Goal: Information Seeking & Learning: Learn about a topic

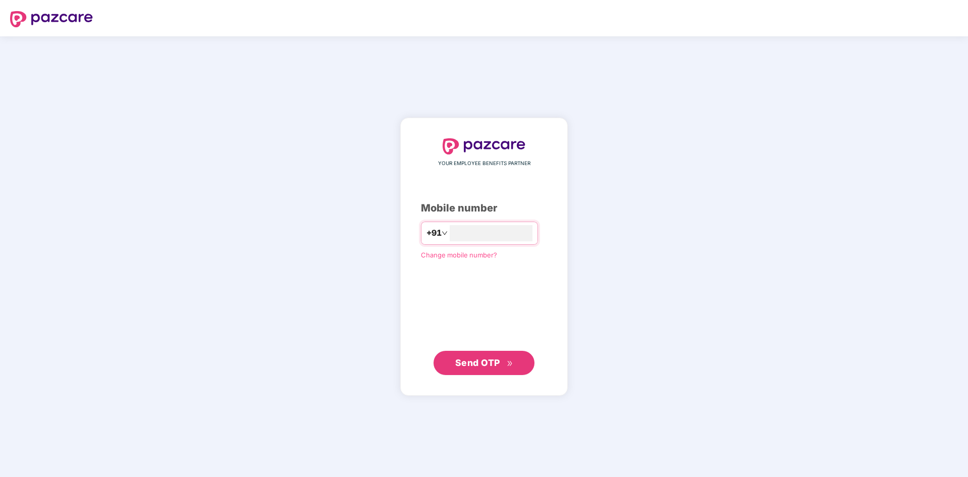
type input "**********"
click at [490, 366] on span "Send OTP" at bounding box center [477, 362] width 45 height 11
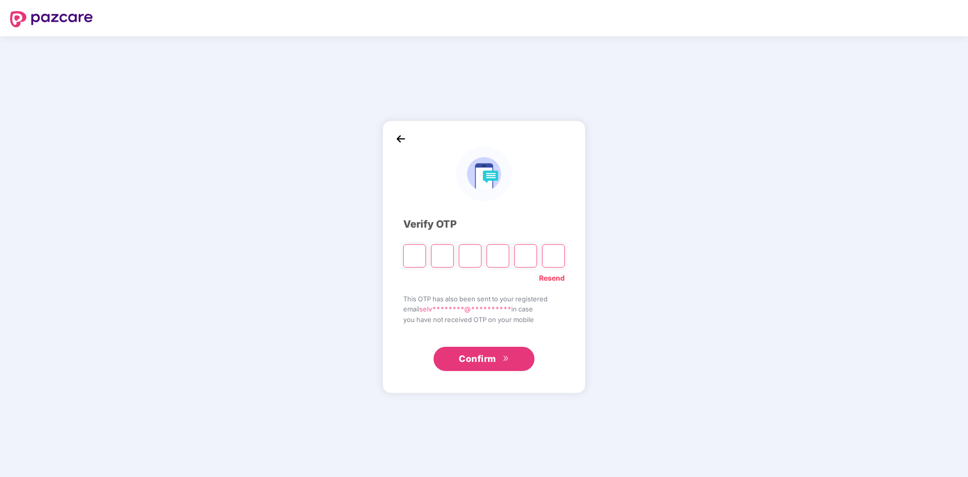
type input "*"
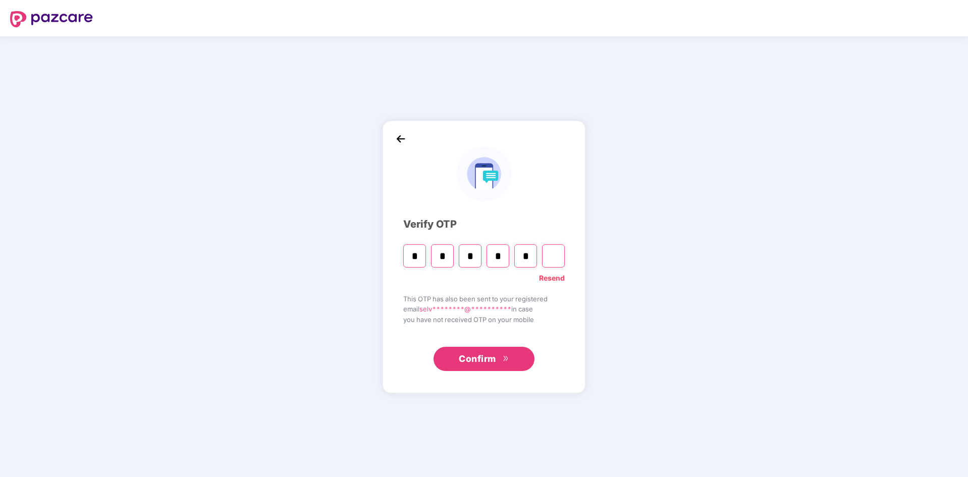
type input "*"
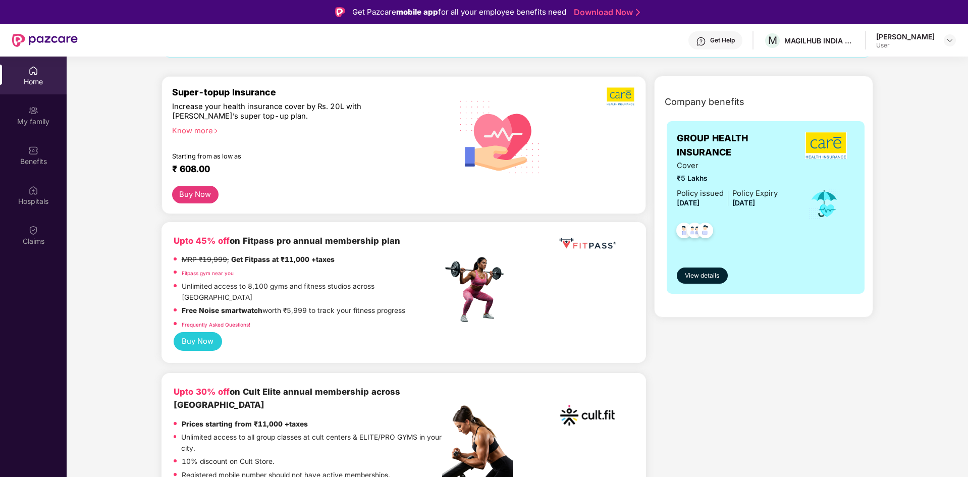
scroll to position [101, 0]
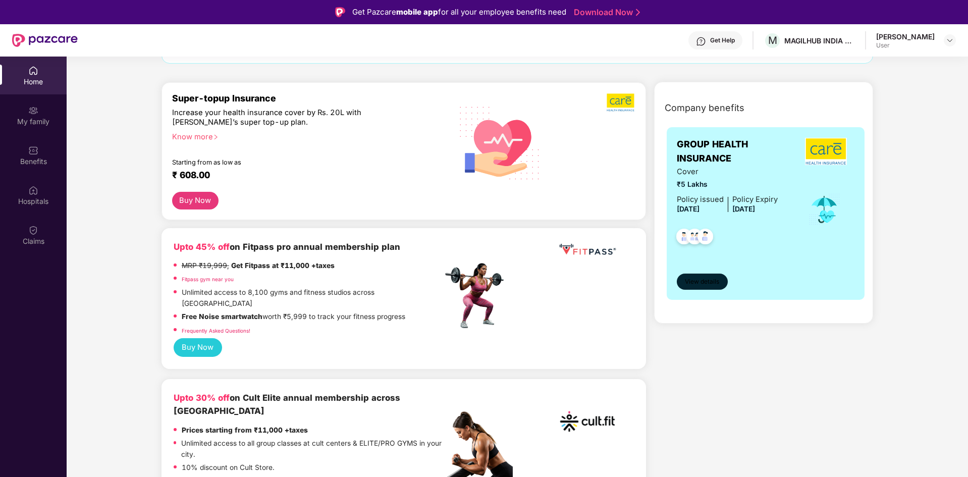
click at [705, 283] on span "View details" at bounding box center [702, 282] width 34 height 10
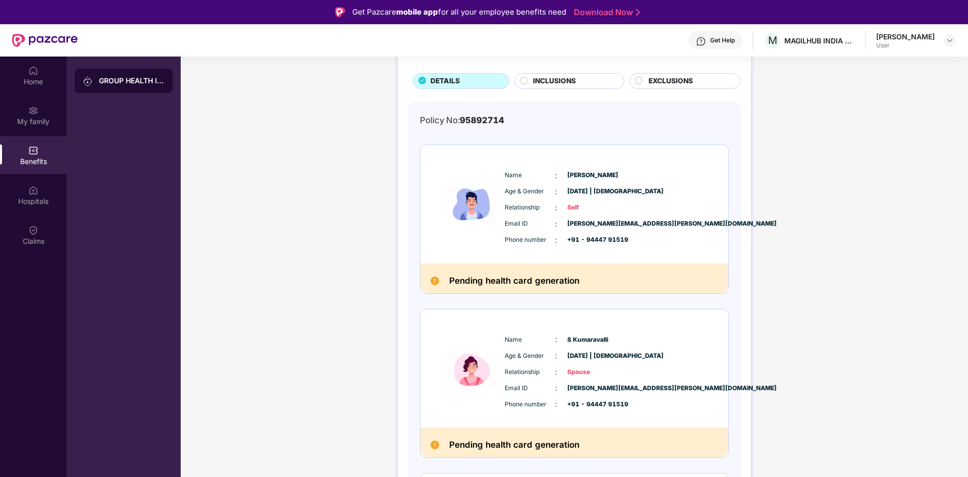
scroll to position [7, 0]
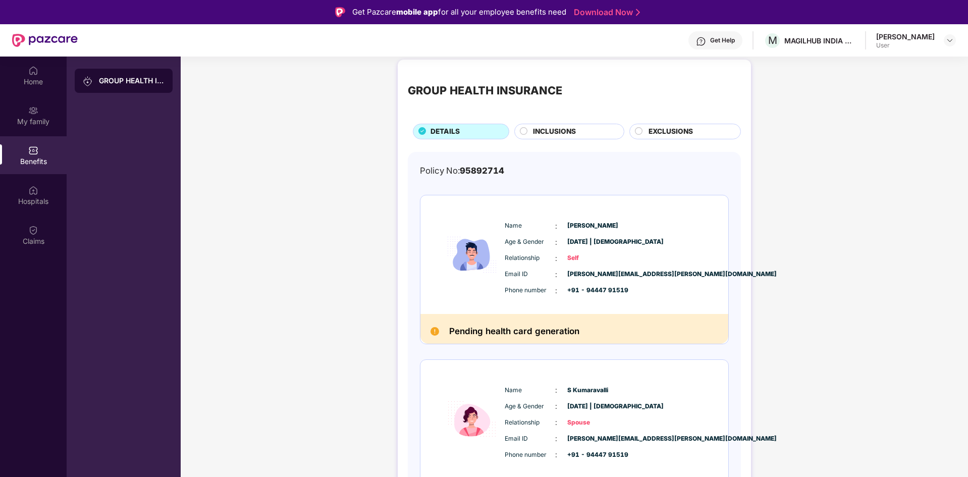
click at [636, 131] on circle at bounding box center [639, 130] width 7 height 7
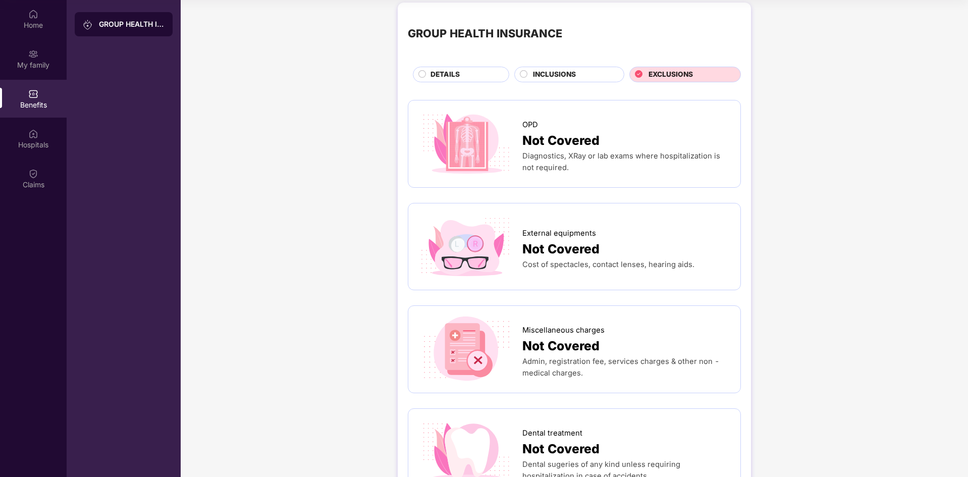
scroll to position [0, 0]
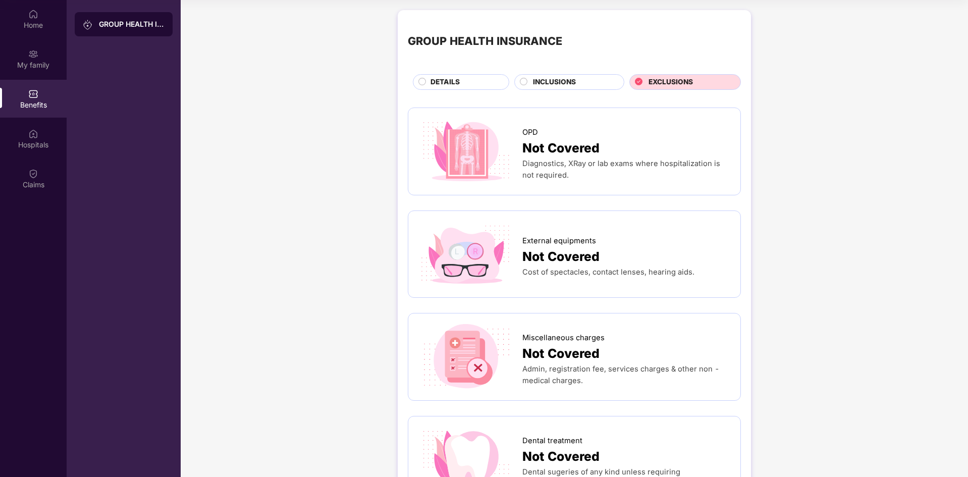
click at [524, 79] on circle at bounding box center [524, 81] width 7 height 7
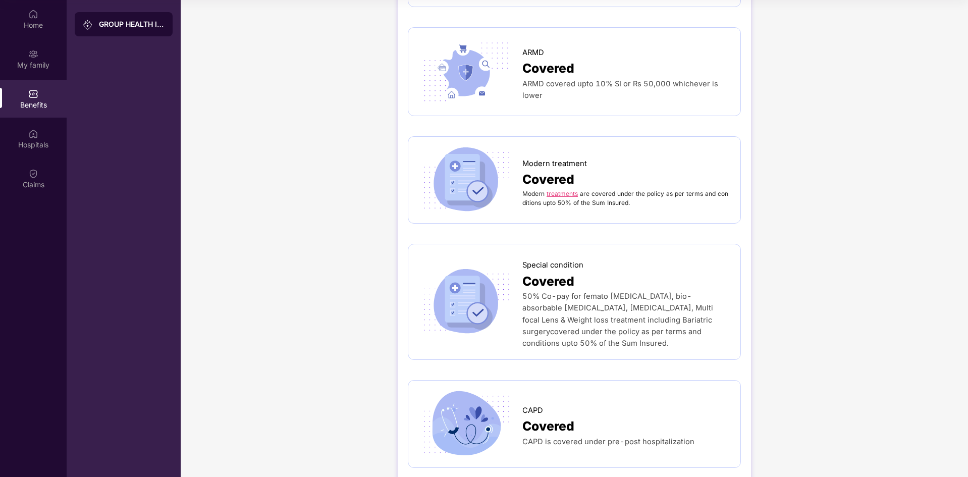
scroll to position [1857, 0]
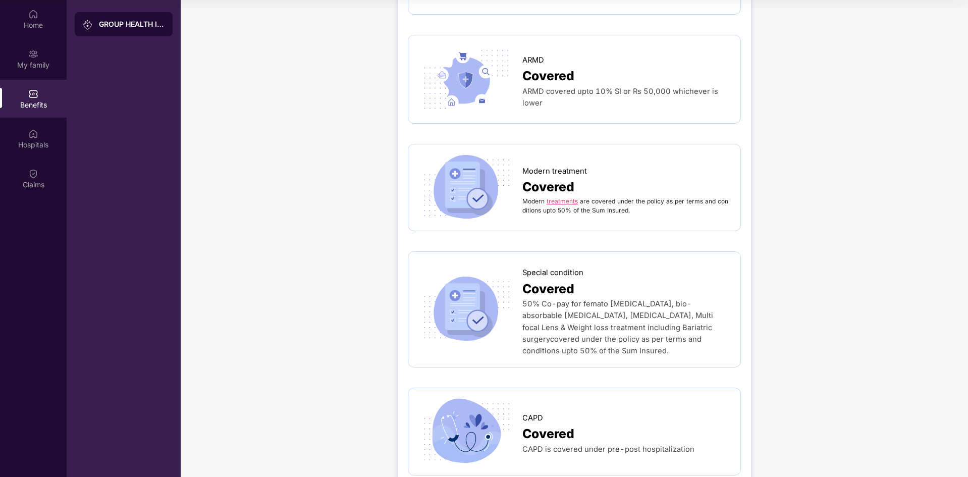
click at [557, 197] on link "treatments" at bounding box center [562, 201] width 31 height 8
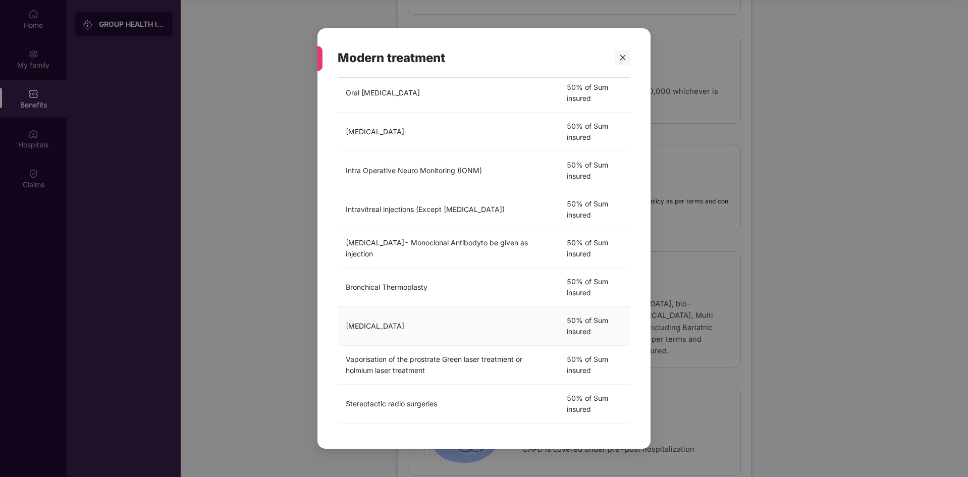
scroll to position [0, 0]
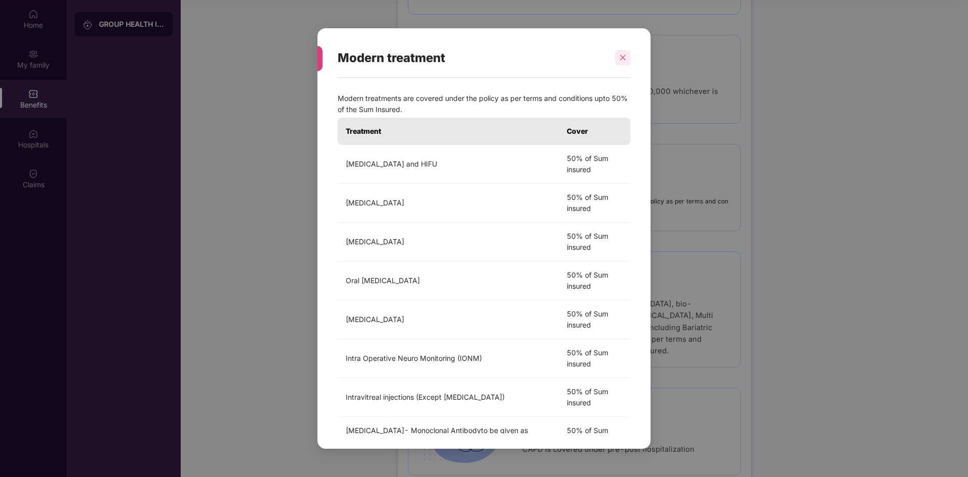
click at [621, 60] on icon "close" at bounding box center [624, 58] width 6 height 6
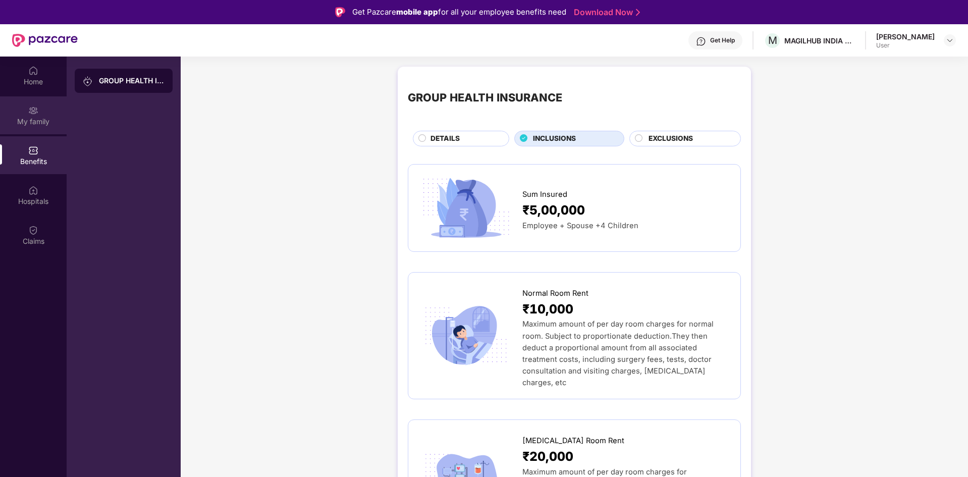
click at [39, 117] on div "My family" at bounding box center [33, 122] width 67 height 10
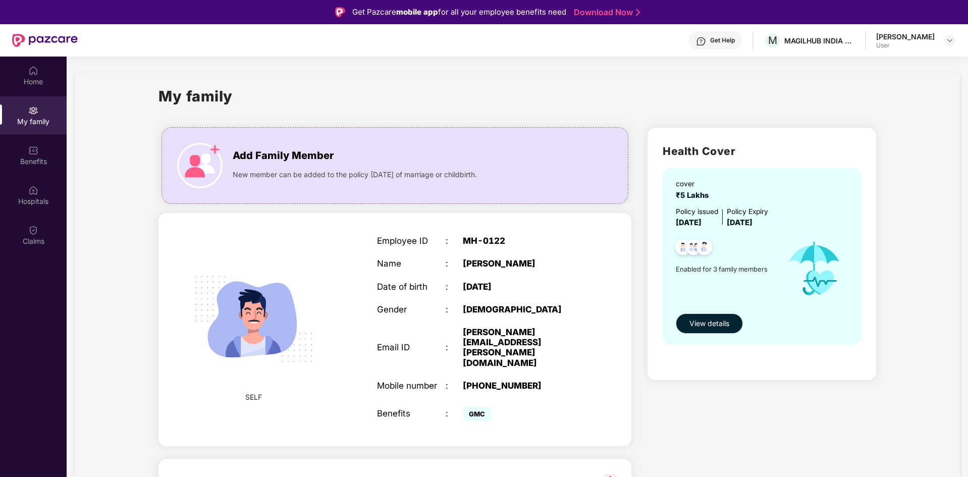
drag, startPoint x: 362, startPoint y: 264, endPoint x: 734, endPoint y: 428, distance: 406.7
click at [473, 407] on span "GMC" at bounding box center [477, 414] width 28 height 14
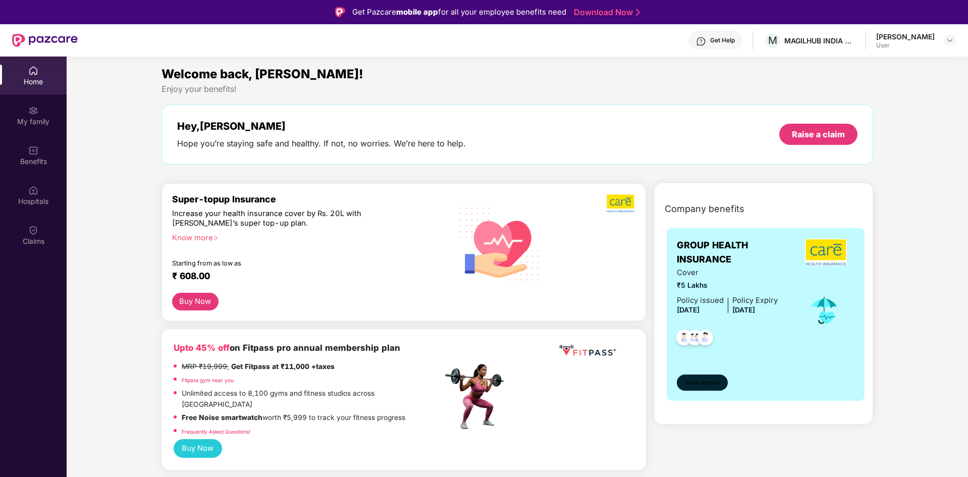
click at [706, 387] on span "View details" at bounding box center [702, 383] width 34 height 10
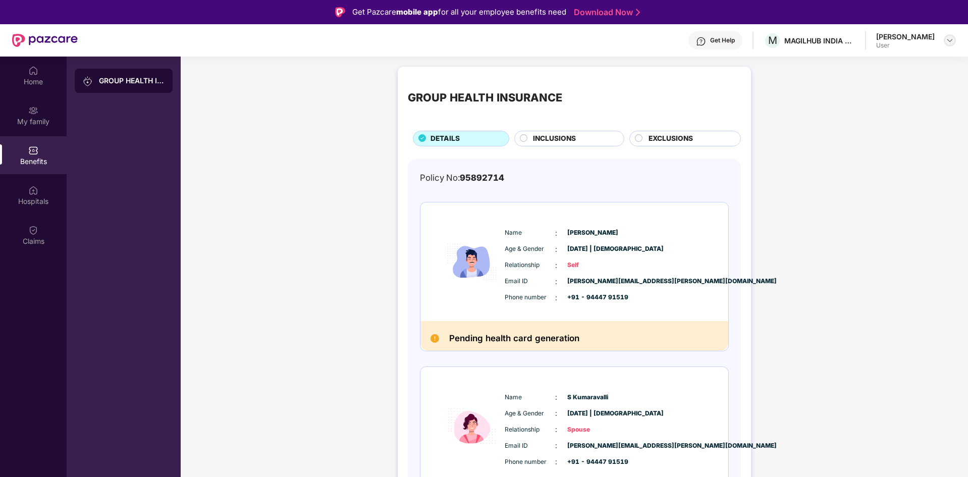
click at [951, 41] on img at bounding box center [950, 40] width 8 height 8
click at [898, 162] on div "GROUP HEALTH INSURANCE DETAILS INCLUSIONS EXCLUSIONS Policy No: 95892714 Name :…" at bounding box center [575, 402] width 788 height 681
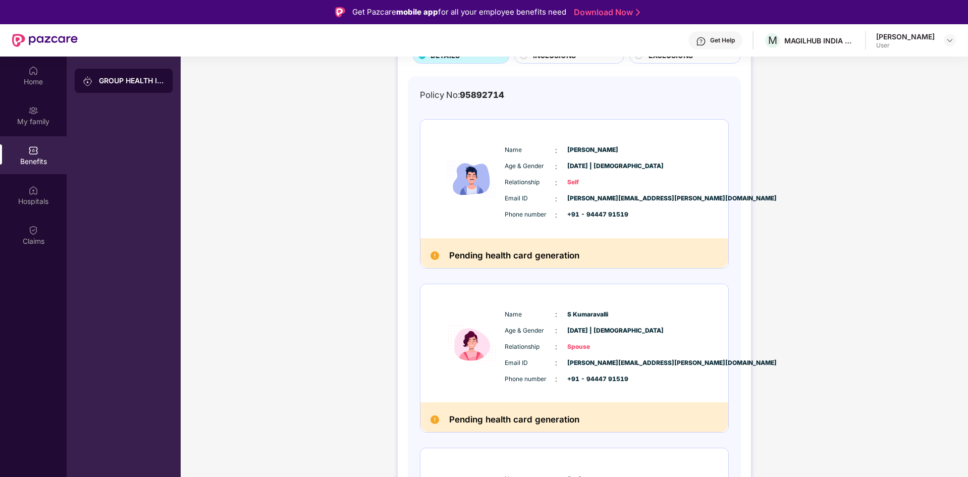
scroll to position [108, 0]
